Goal: Information Seeking & Learning: Learn about a topic

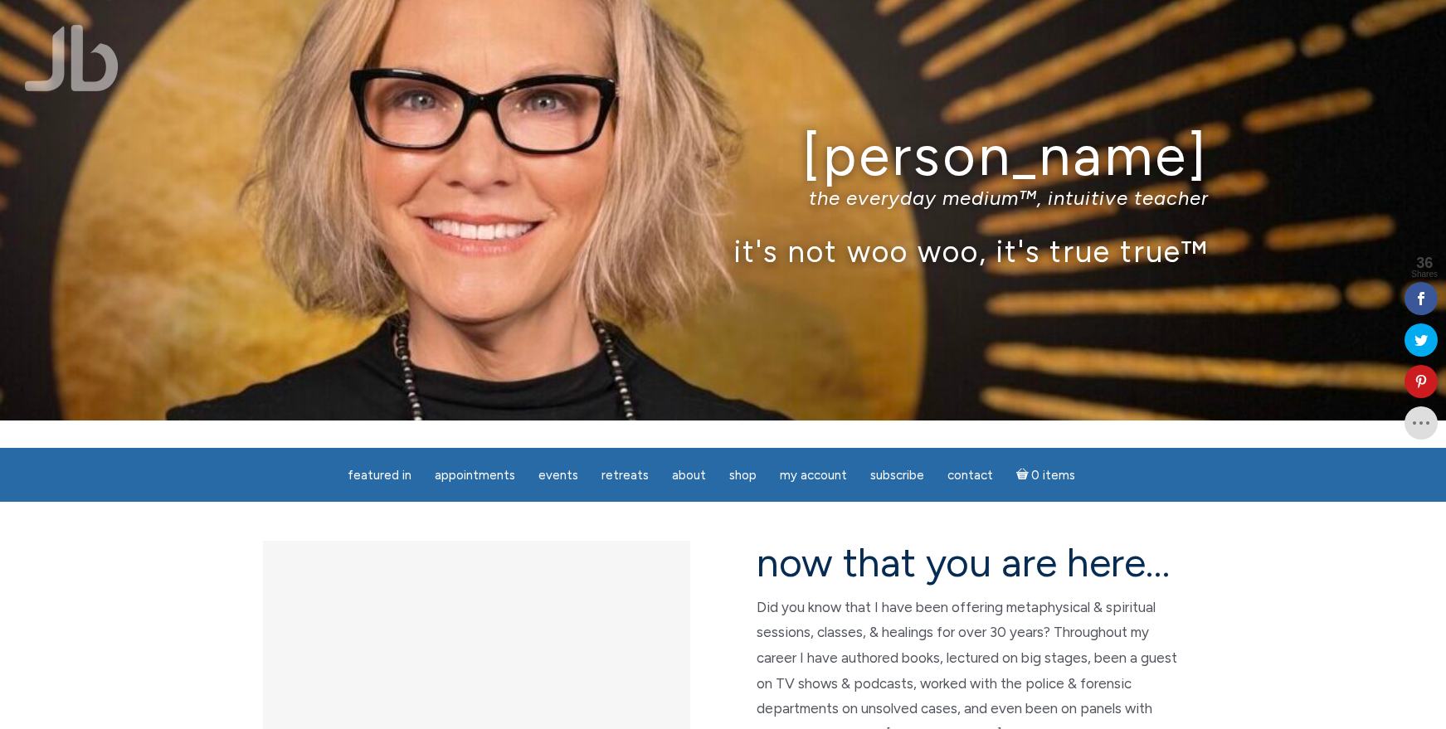
scroll to position [22, 0]
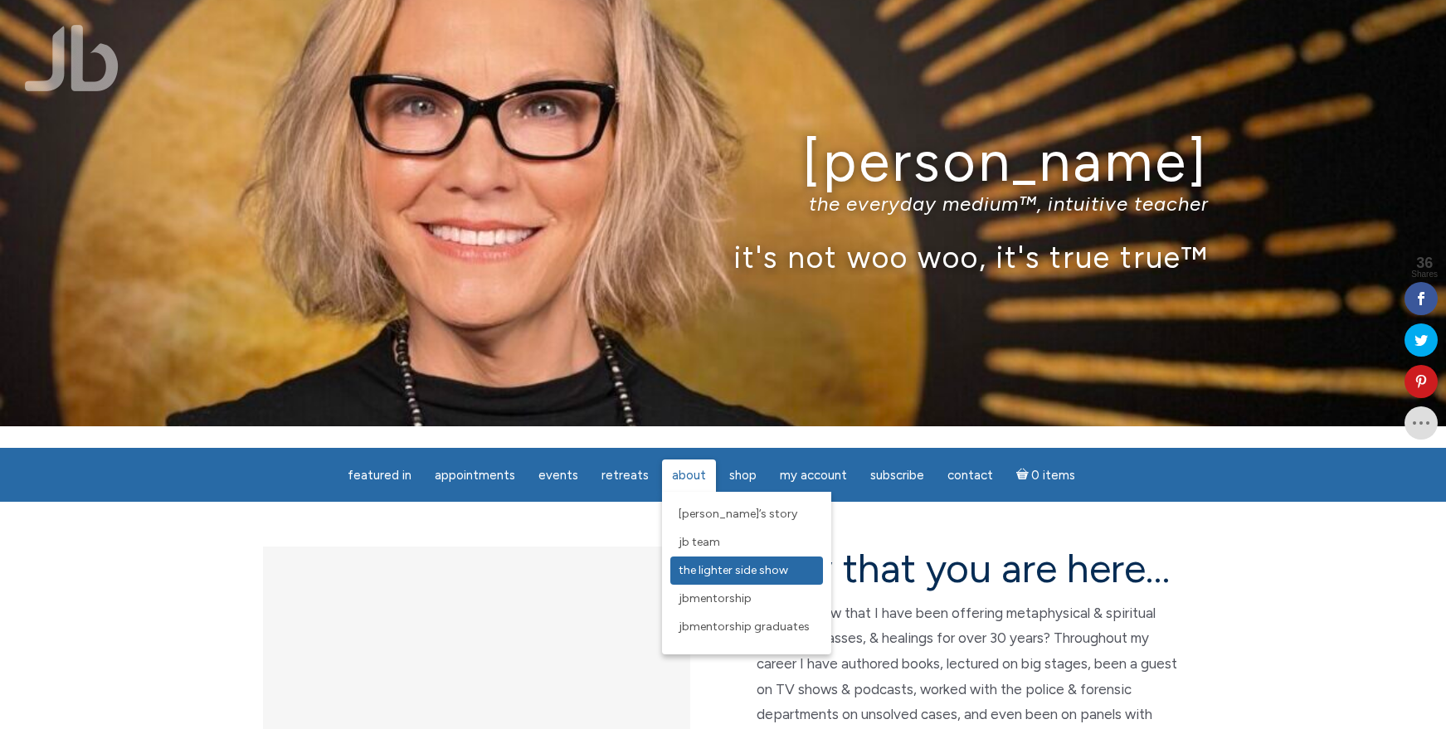
click at [702, 571] on span "The Lighter Side Show" at bounding box center [734, 570] width 110 height 14
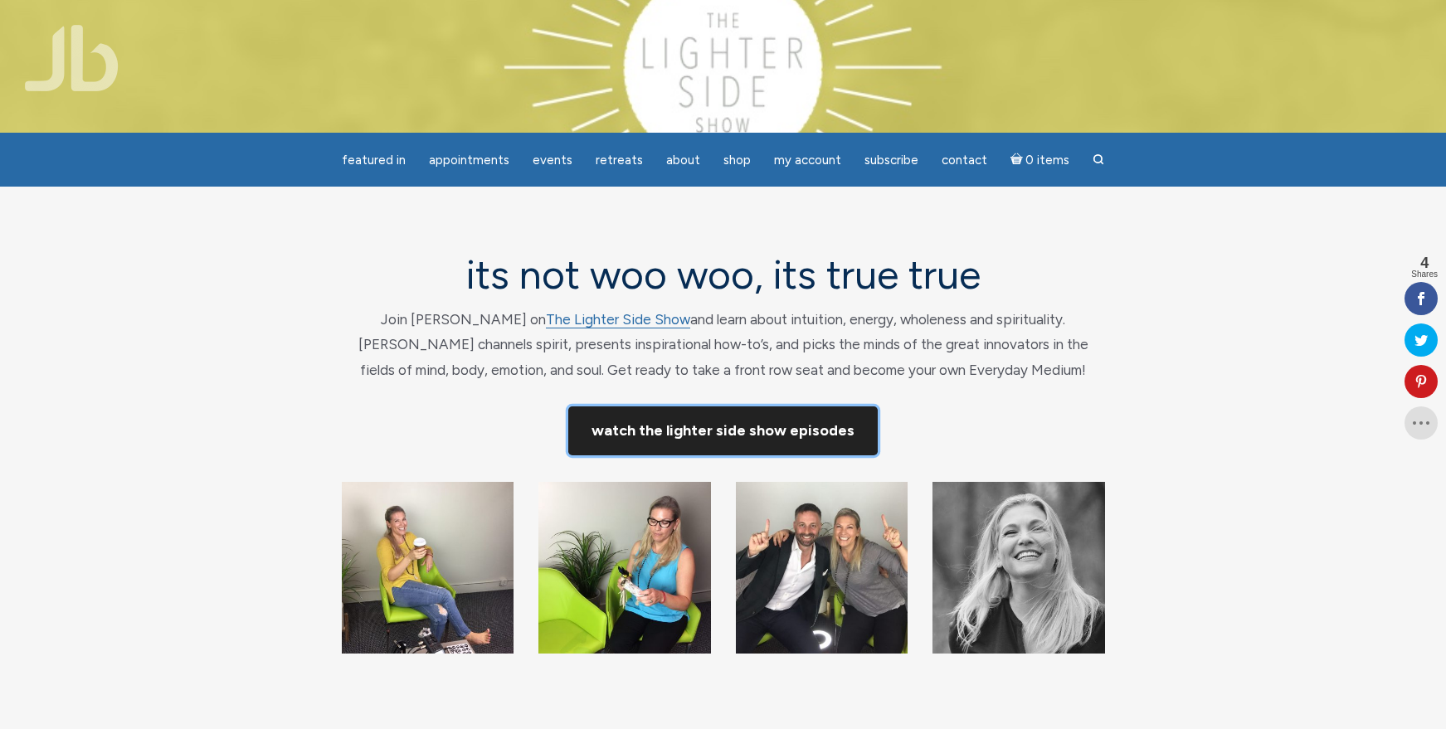
click at [708, 431] on link "Watch The Lighter Side Show Episodes" at bounding box center [723, 431] width 310 height 49
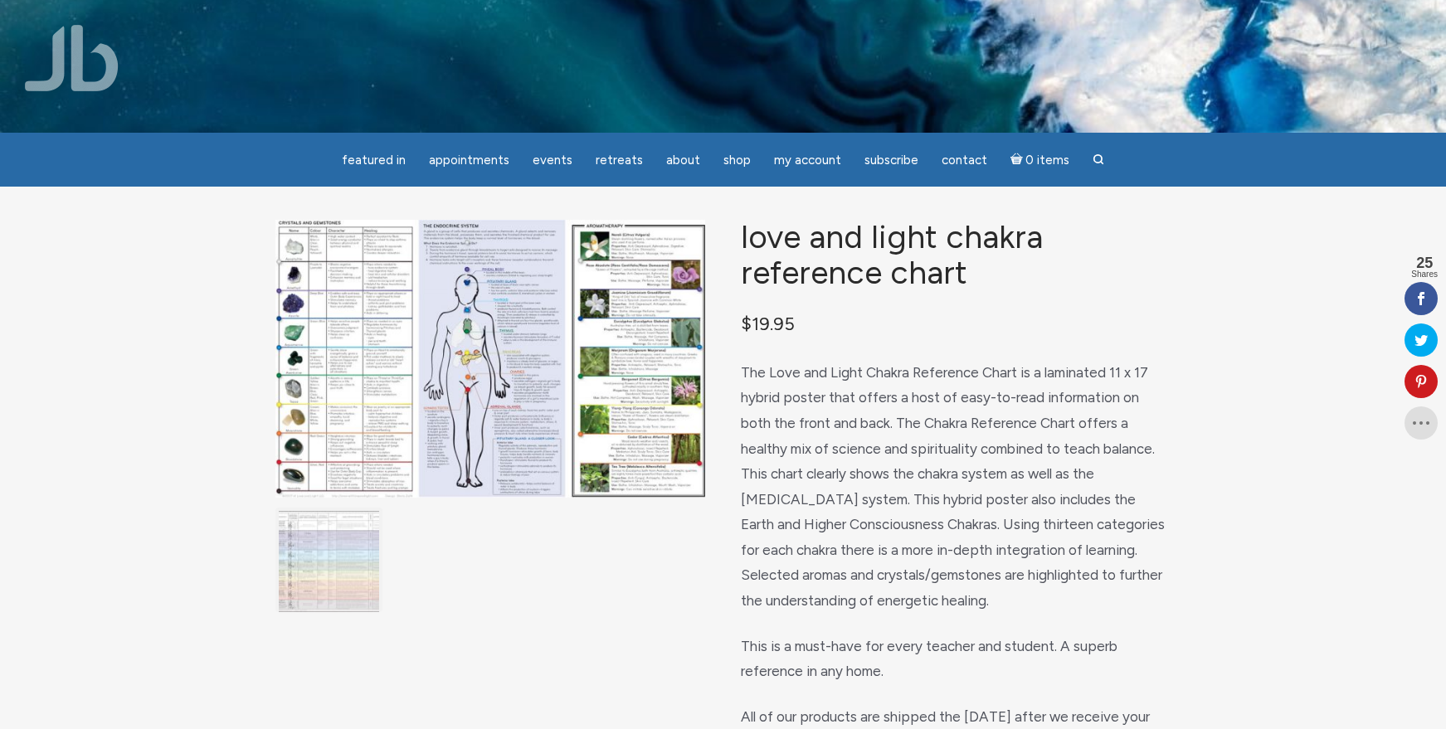
click at [353, 579] on img "main" at bounding box center [329, 561] width 101 height 101
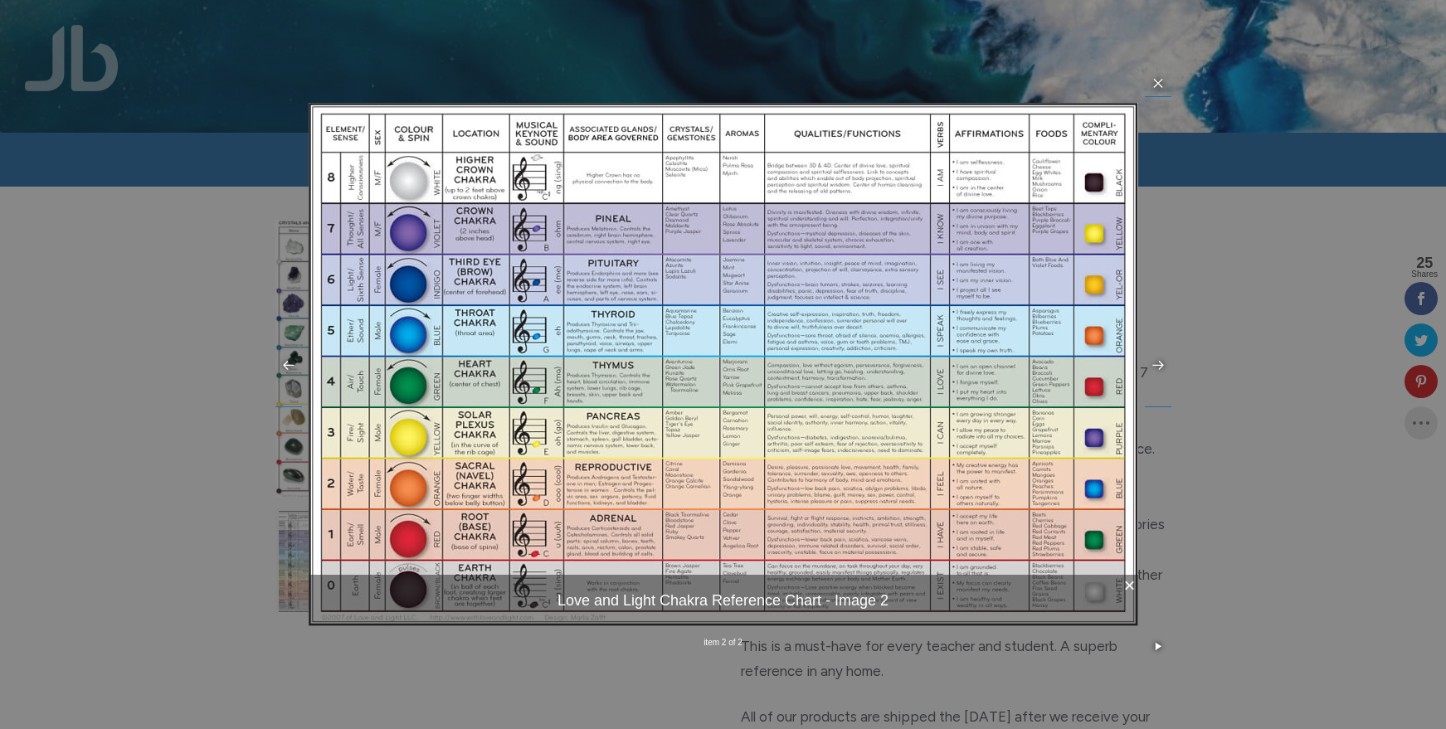
click at [546, 339] on img at bounding box center [724, 365] width 830 height 524
